Goal: Task Accomplishment & Management: Complete application form

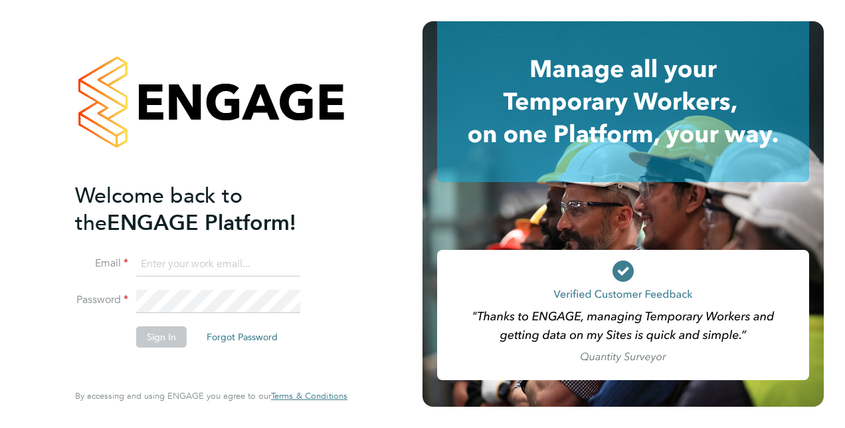
click at [228, 262] on input at bounding box center [218, 264] width 164 height 24
type input "[PERSON_NAME][EMAIL_ADDRESS][DOMAIN_NAME]"
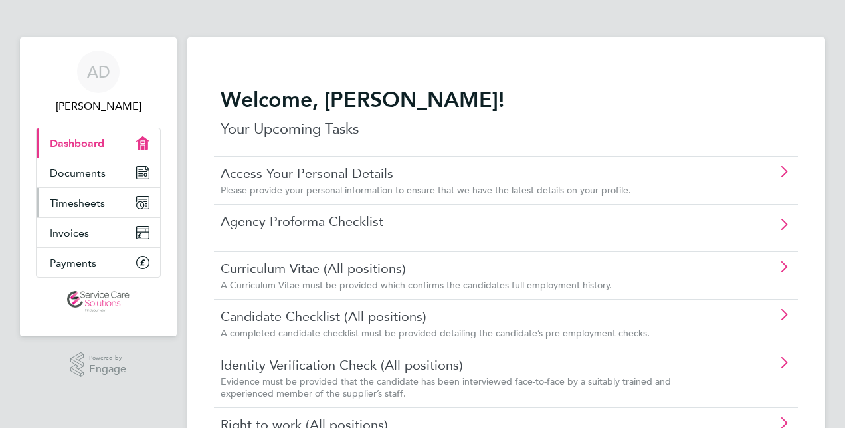
click at [105, 200] on link "Timesheets" at bounding box center [99, 202] width 124 height 29
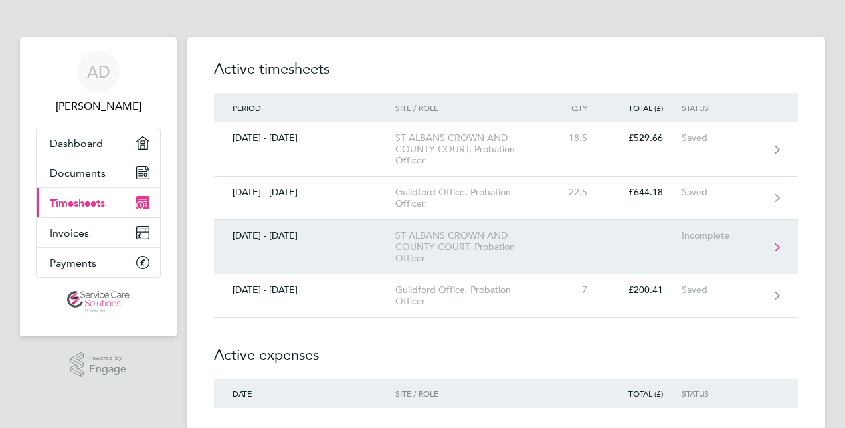
click at [377, 248] on link "[DATE] - [DATE] ST ALBANS CROWN AND COUNTY COURT, Probation Officer Incomplete" at bounding box center [506, 247] width 585 height 54
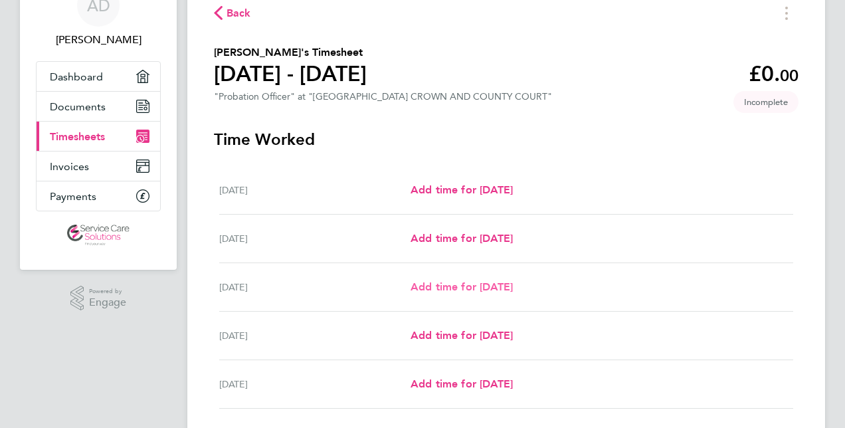
scroll to position [133, 0]
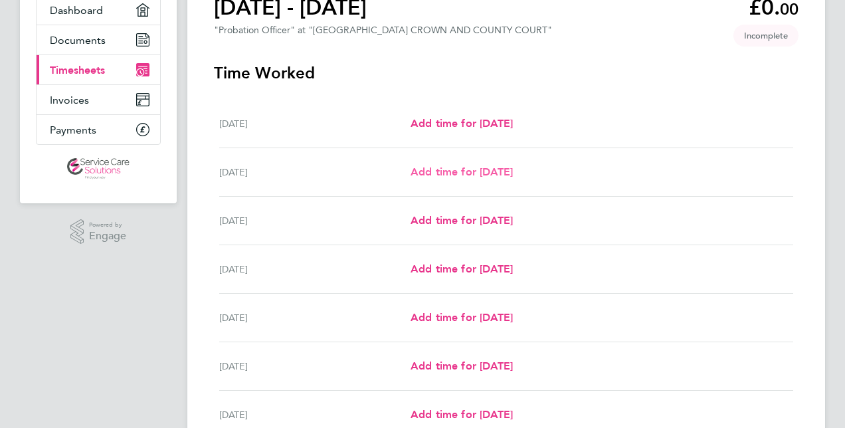
click at [434, 175] on span "Add time for [DATE]" at bounding box center [462, 171] width 102 height 13
select select "30"
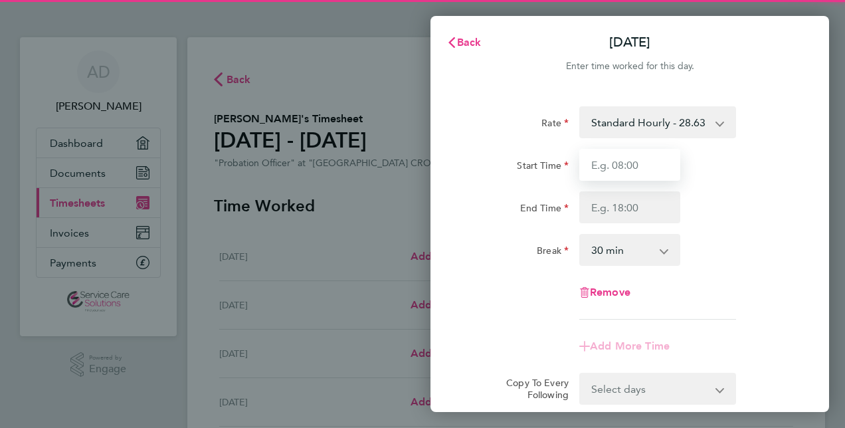
click at [596, 171] on input "Start Time" at bounding box center [629, 165] width 101 height 32
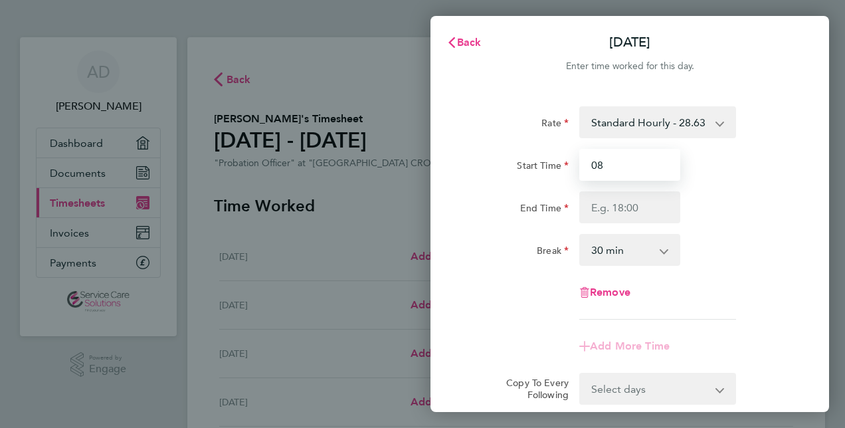
type input "08:00"
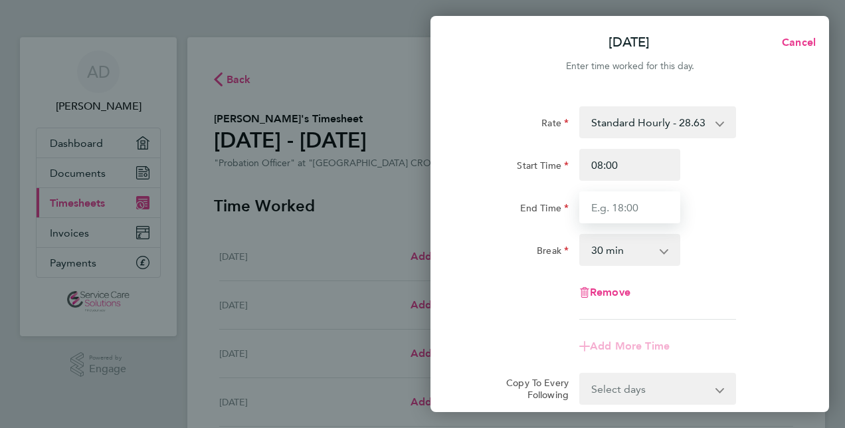
click at [609, 211] on input "End Time" at bounding box center [629, 207] width 101 height 32
type input "21:00"
click at [509, 262] on div "Break" at bounding box center [518, 250] width 112 height 32
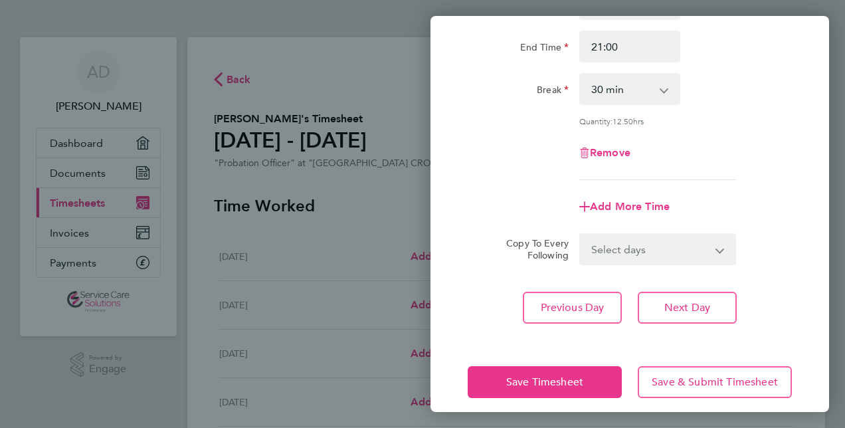
scroll to position [165, 0]
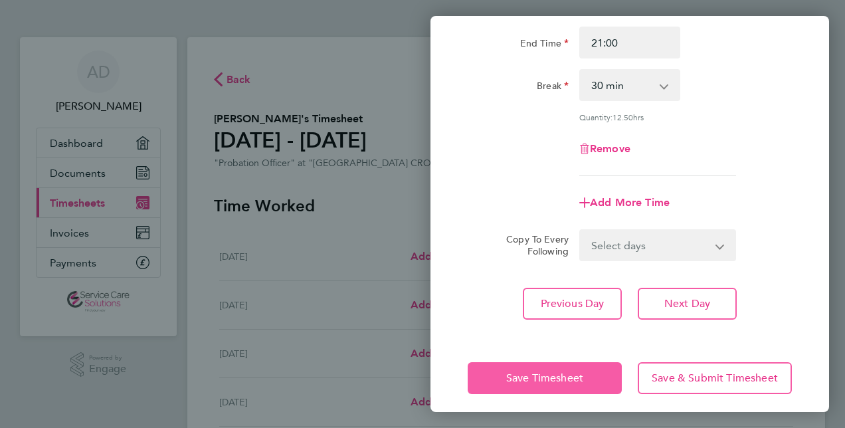
click at [559, 381] on span "Save Timesheet" at bounding box center [544, 377] width 77 height 13
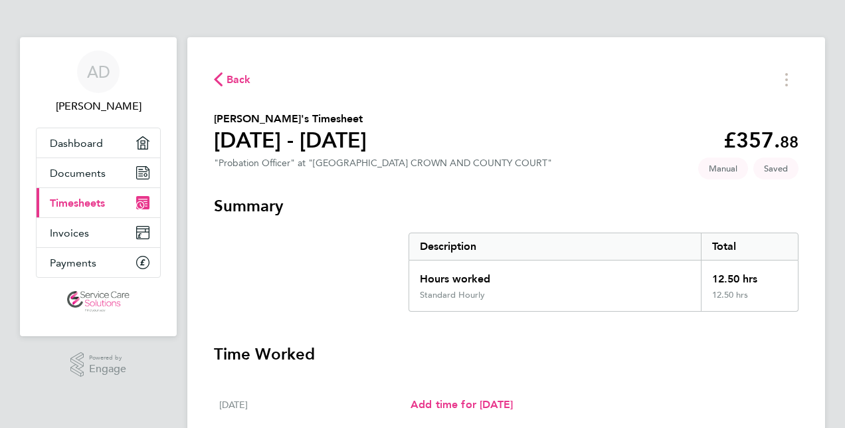
click at [223, 86] on button "Back" at bounding box center [232, 79] width 37 height 17
